Goal: Navigation & Orientation: Understand site structure

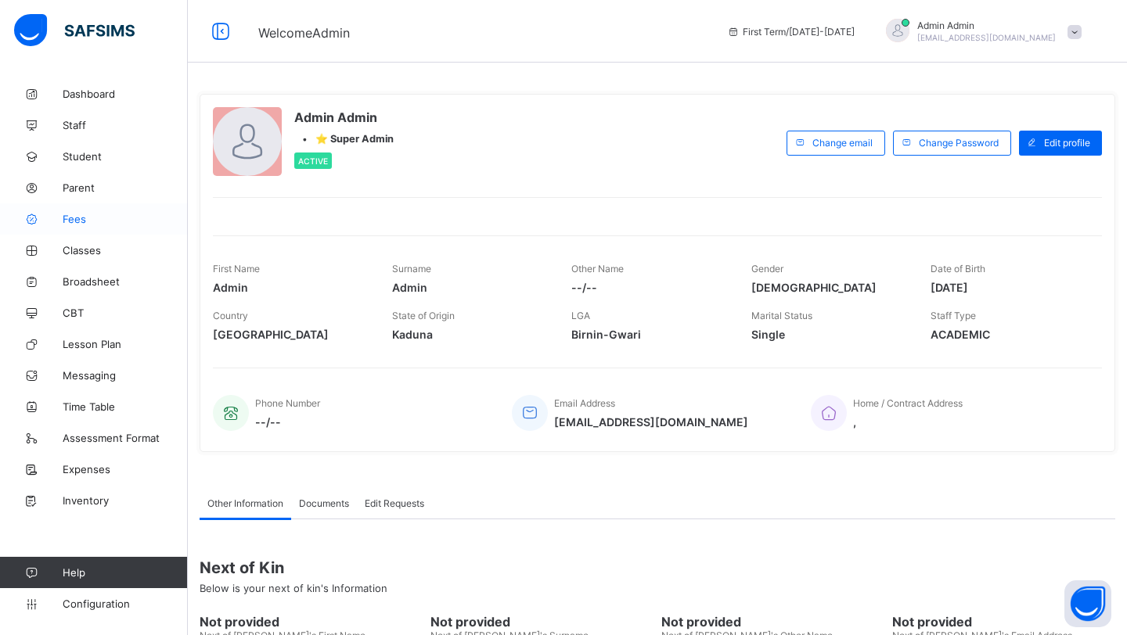
click at [79, 224] on span "Fees" at bounding box center [125, 219] width 125 height 13
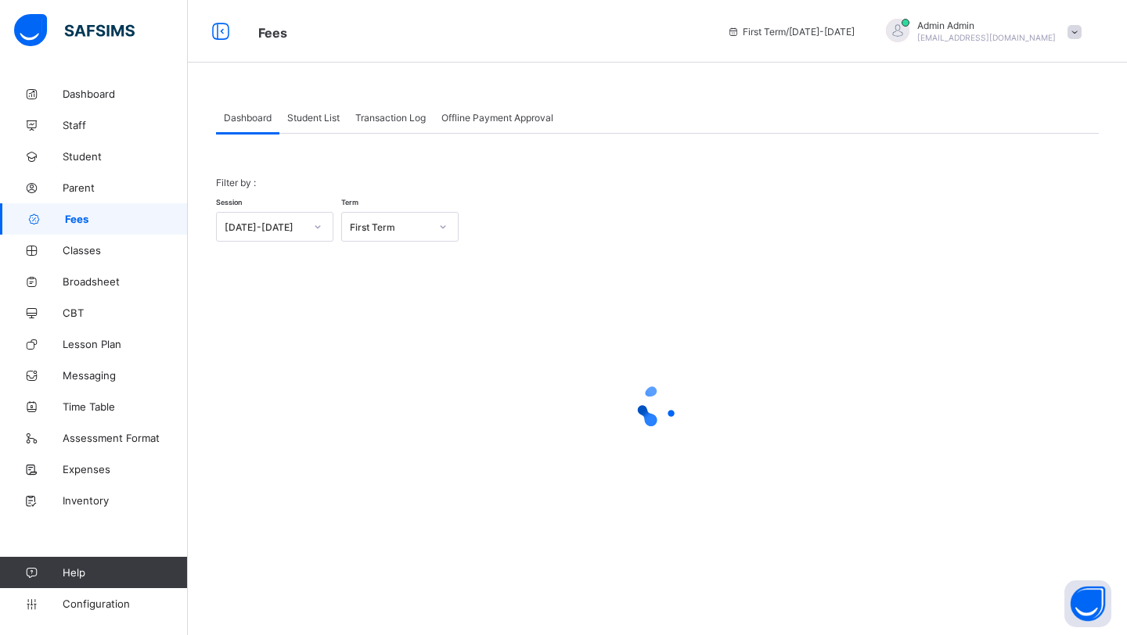
click at [336, 122] on span "Student List" at bounding box center [313, 118] width 52 height 12
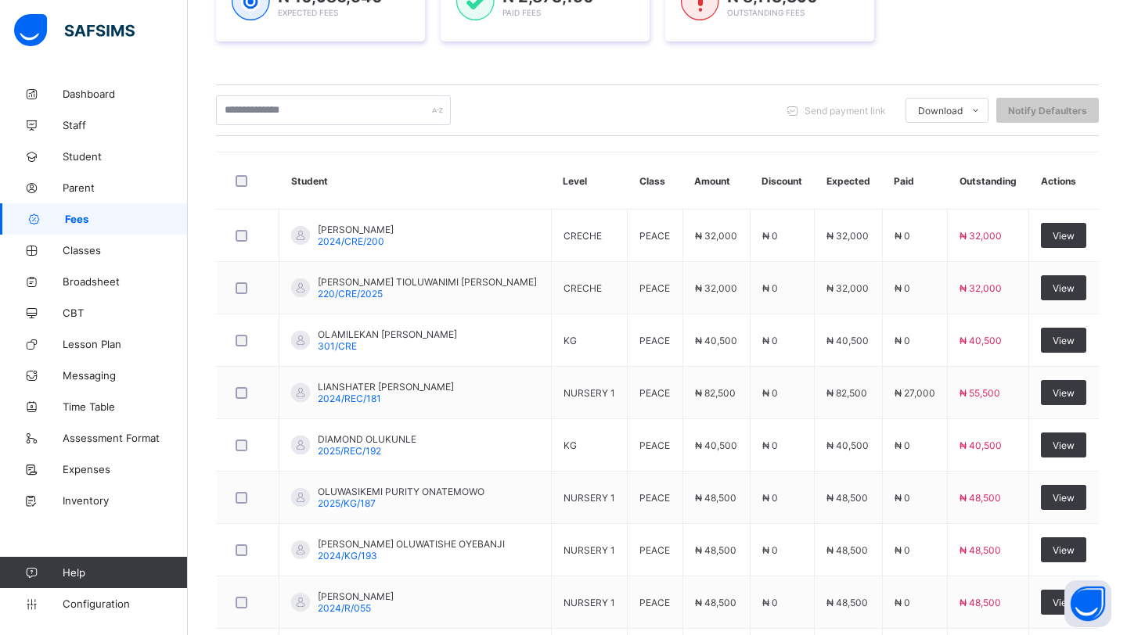
scroll to position [257, 0]
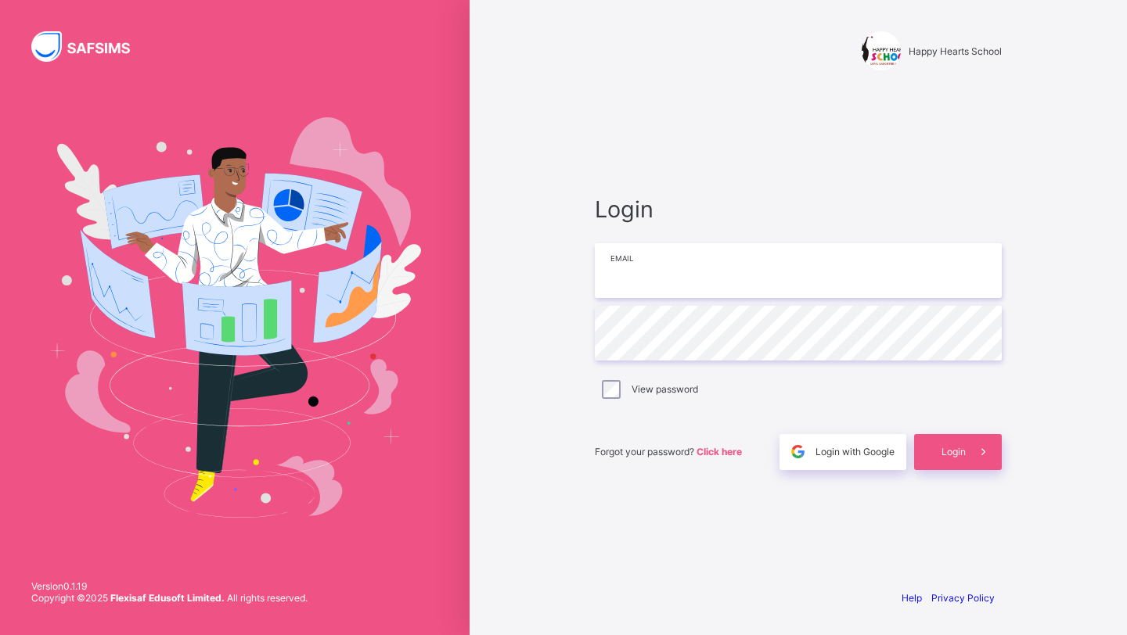
click at [648, 282] on input "email" at bounding box center [798, 270] width 407 height 55
type input "**********"
click at [965, 447] on span "Login" at bounding box center [953, 452] width 24 height 12
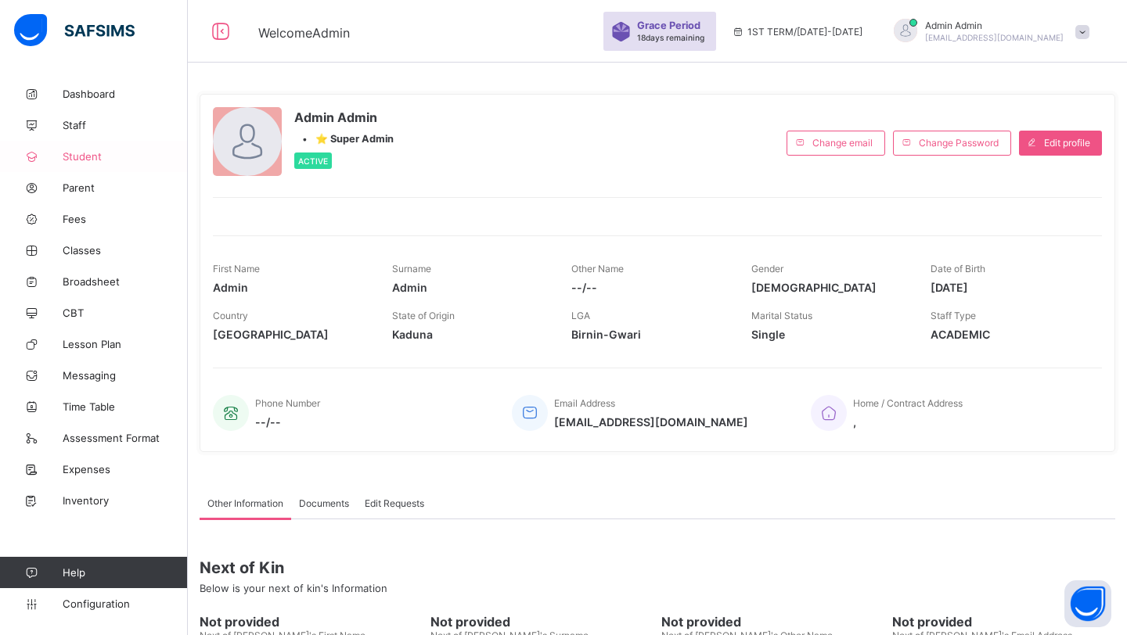
click at [83, 158] on span "Student" at bounding box center [125, 156] width 125 height 13
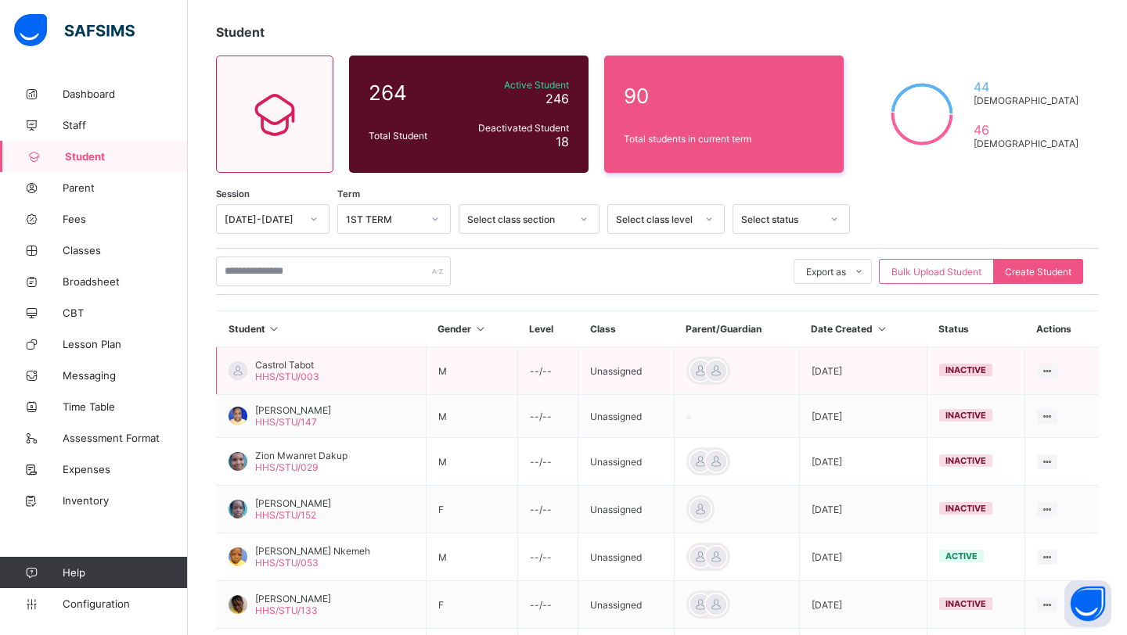
scroll to position [81, 0]
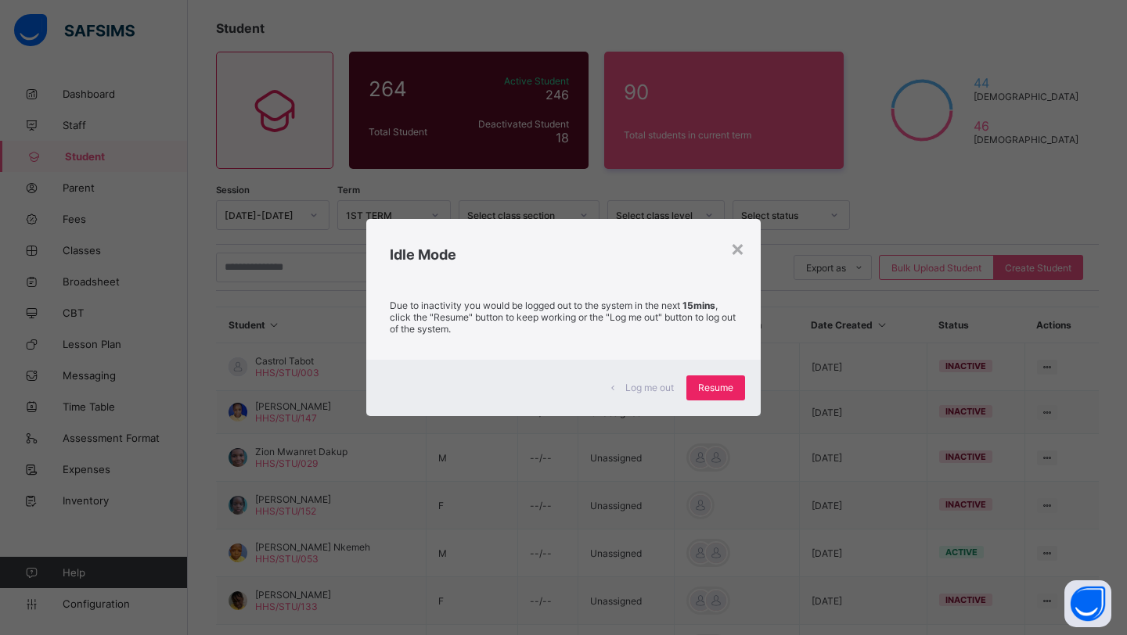
click at [713, 390] on span "Resume" at bounding box center [715, 388] width 35 height 12
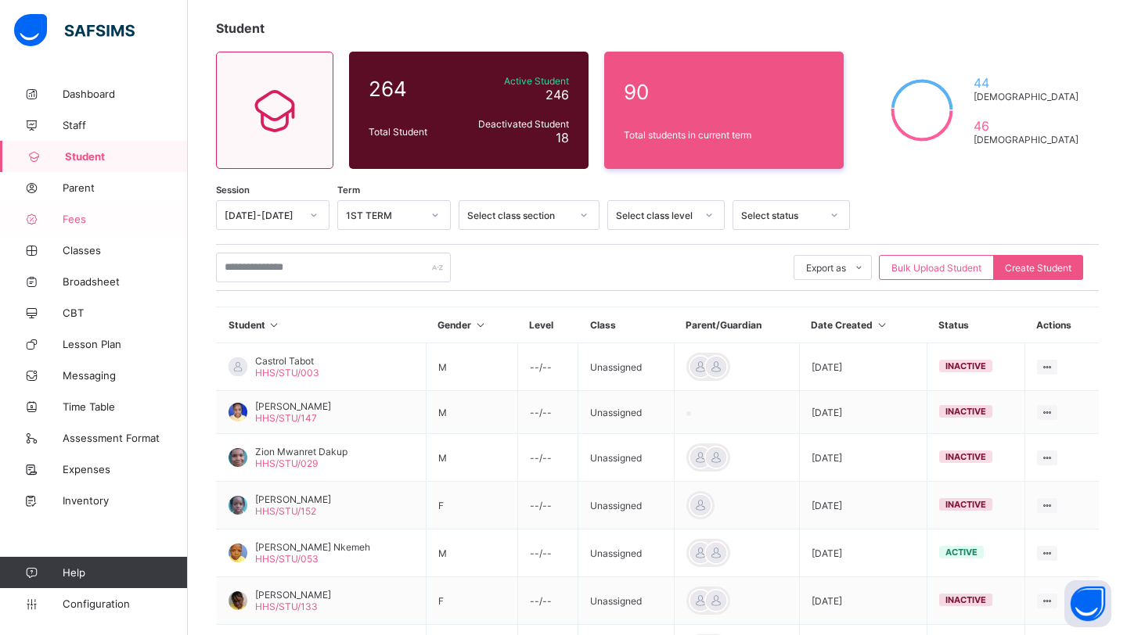
click at [95, 216] on span "Fees" at bounding box center [125, 219] width 125 height 13
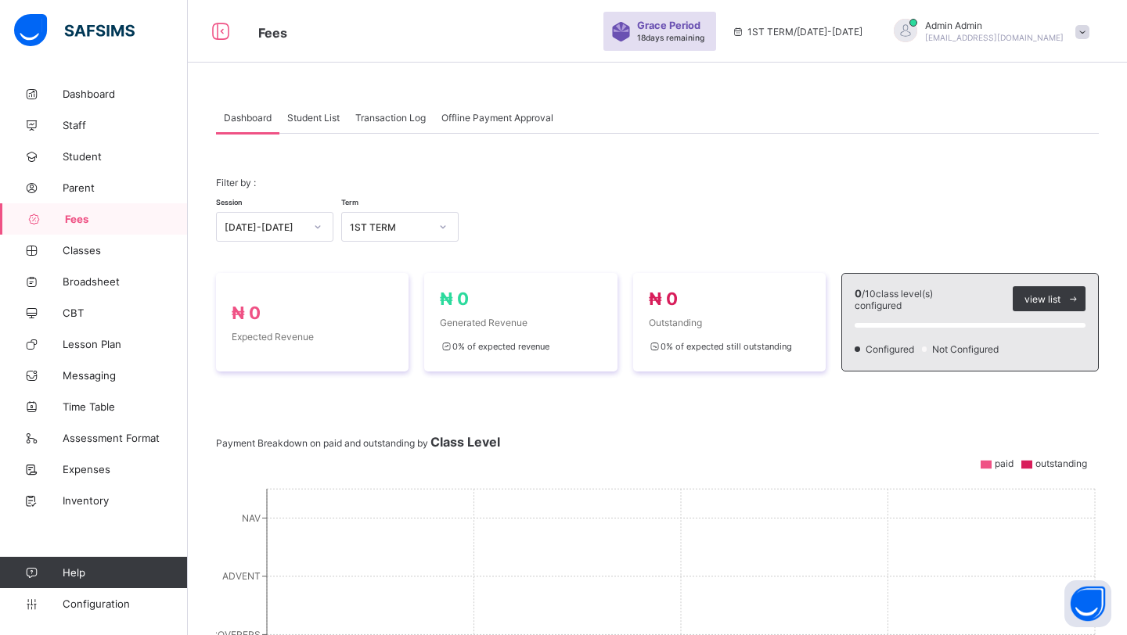
click at [326, 123] on div "Student List" at bounding box center [313, 117] width 68 height 31
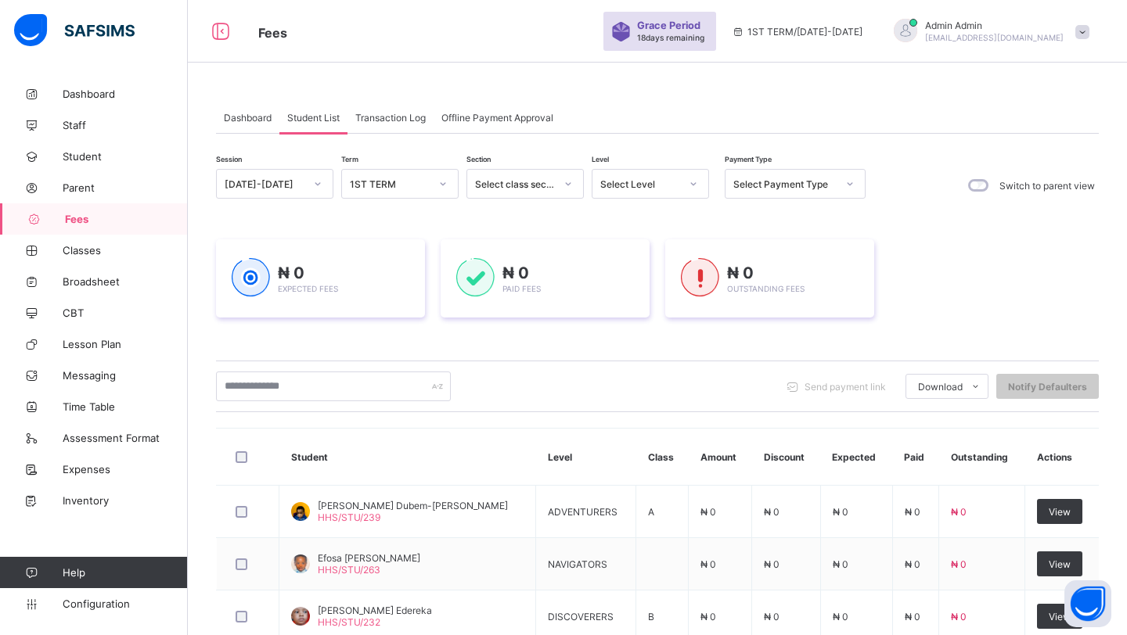
click at [386, 123] on div "Transaction Log" at bounding box center [390, 117] width 86 height 31
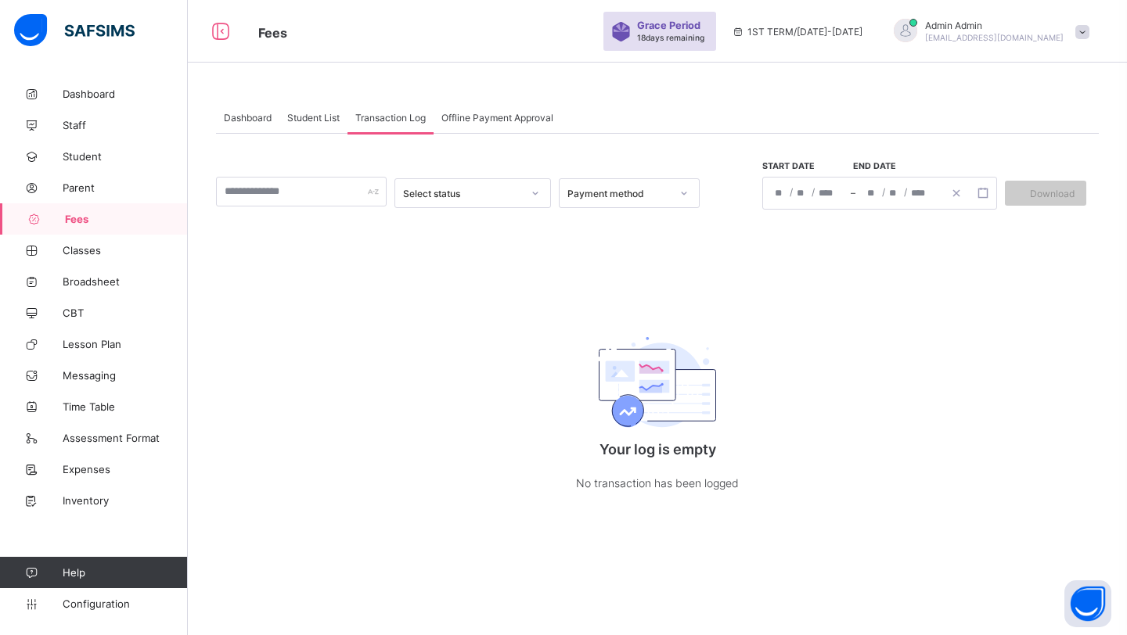
click at [322, 124] on div "Student List" at bounding box center [313, 117] width 68 height 31
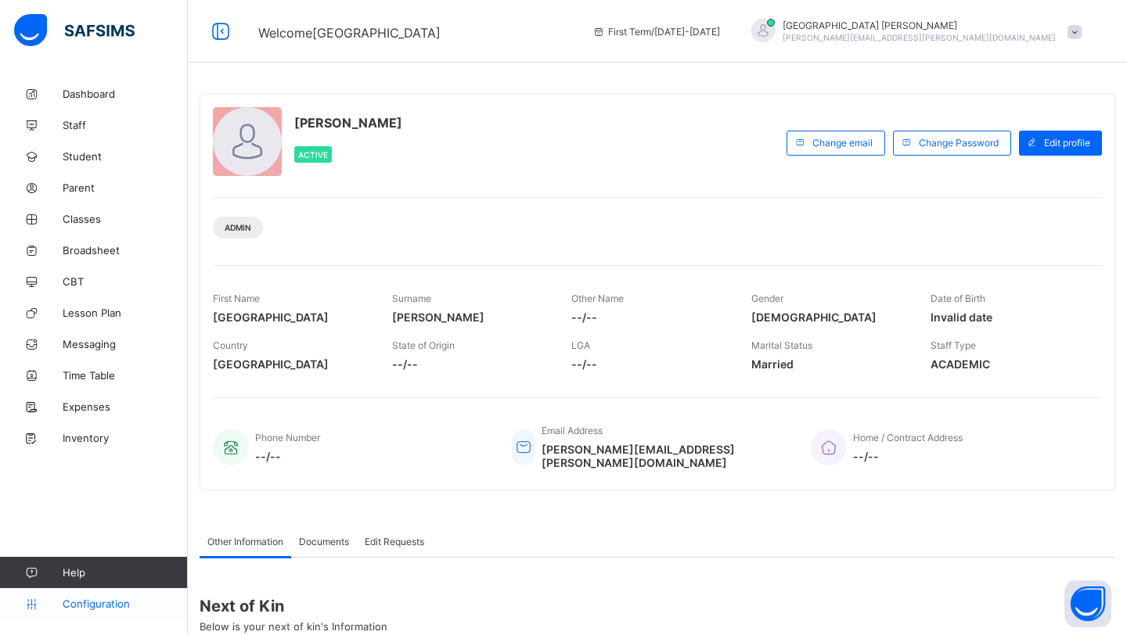
click at [95, 601] on span "Configuration" at bounding box center [125, 604] width 124 height 13
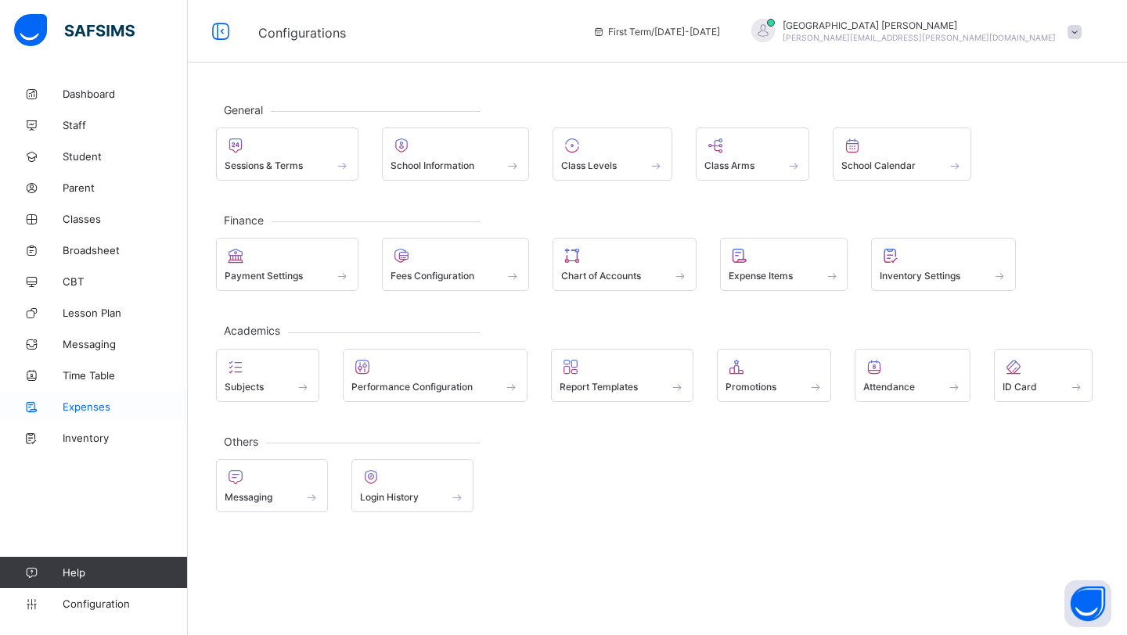
click at [94, 408] on span "Expenses" at bounding box center [125, 407] width 125 height 13
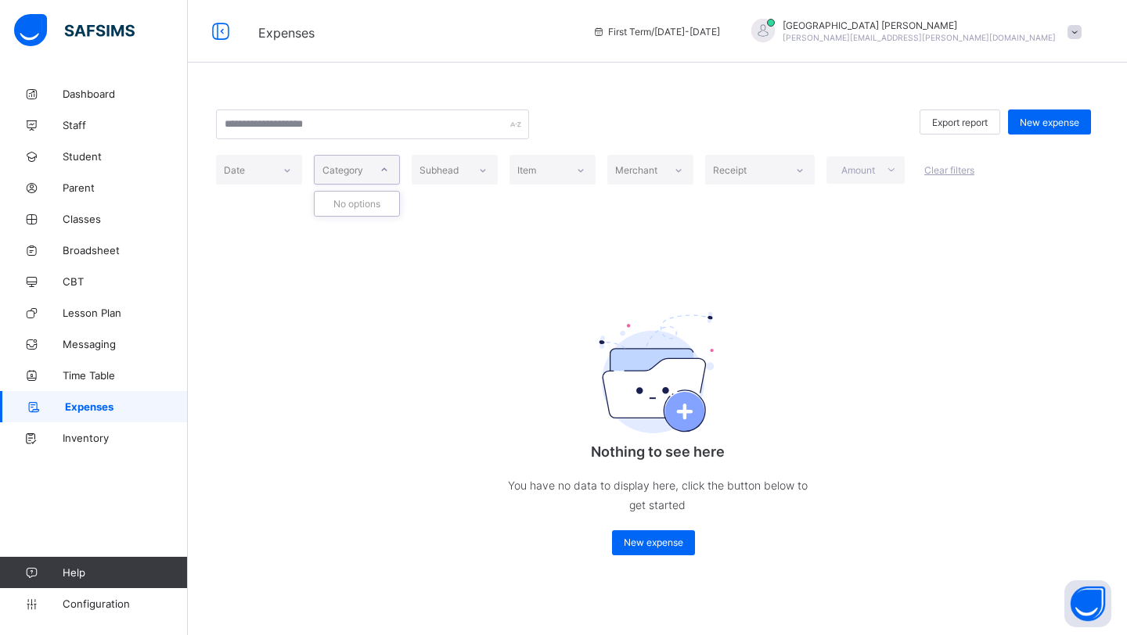
click at [331, 172] on div "Category" at bounding box center [342, 170] width 41 height 30
click at [96, 440] on span "Inventory" at bounding box center [125, 438] width 125 height 13
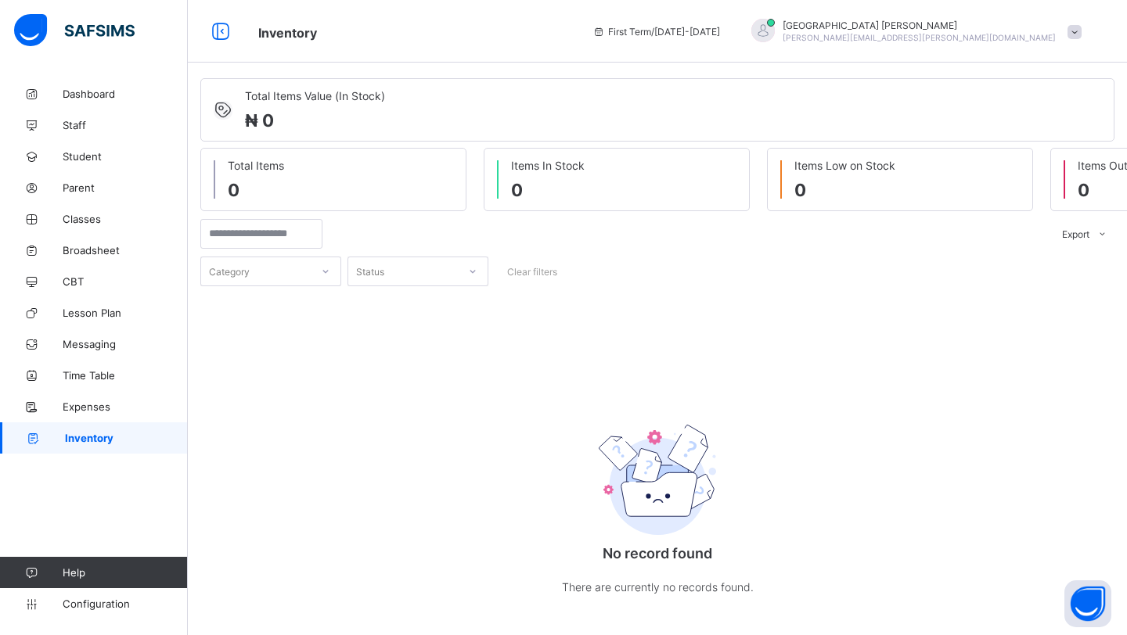
click at [307, 273] on div "Category" at bounding box center [256, 272] width 110 height 22
